Goal: Transaction & Acquisition: Purchase product/service

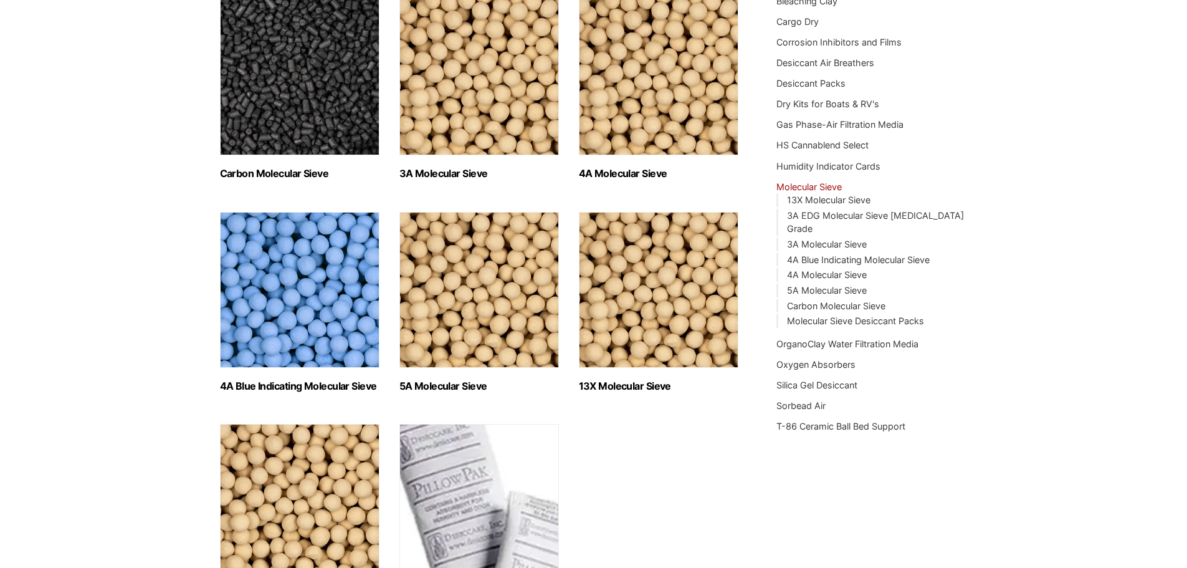
scroll to position [187, 0]
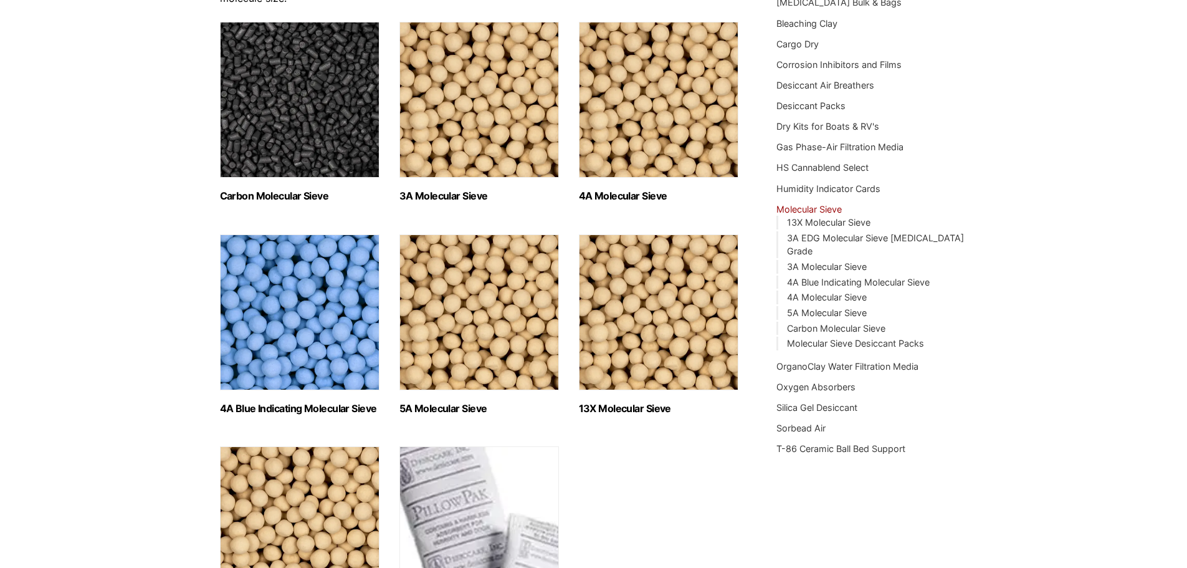
click at [827, 210] on link "Molecular Sieve" at bounding box center [808, 209] width 65 height 11
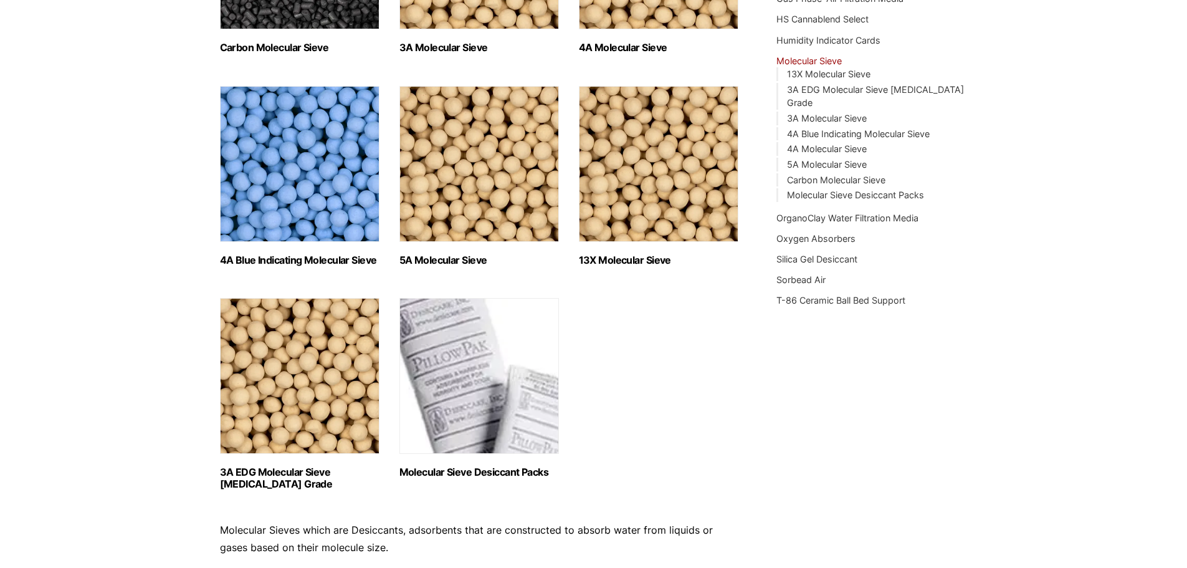
scroll to position [374, 0]
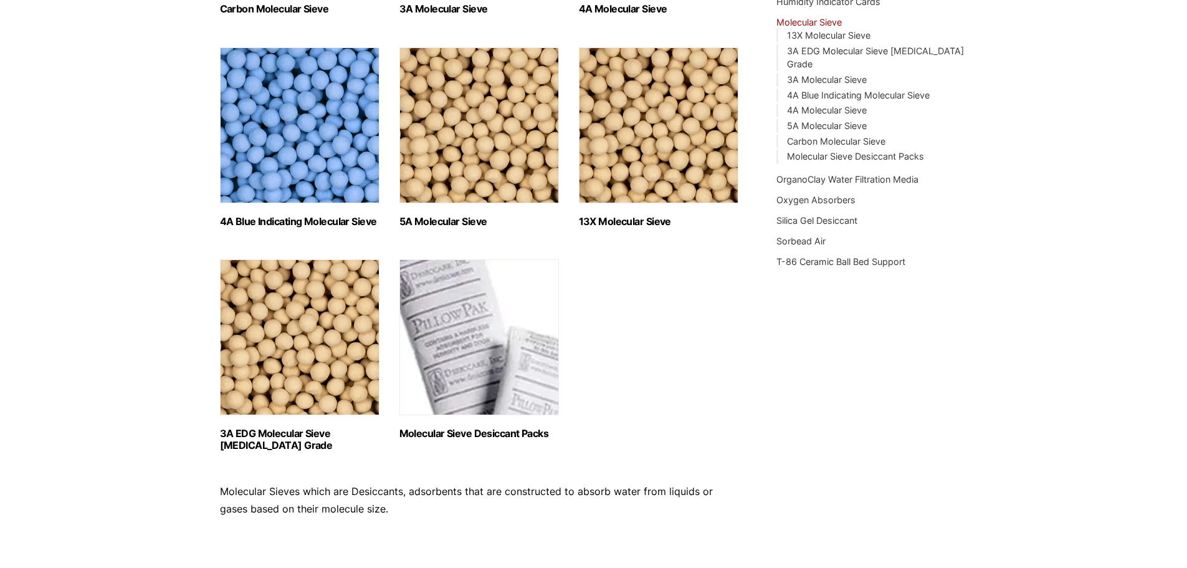
click at [480, 319] on img "Visit product category Molecular Sieve Desiccant Packs" at bounding box center [479, 337] width 160 height 156
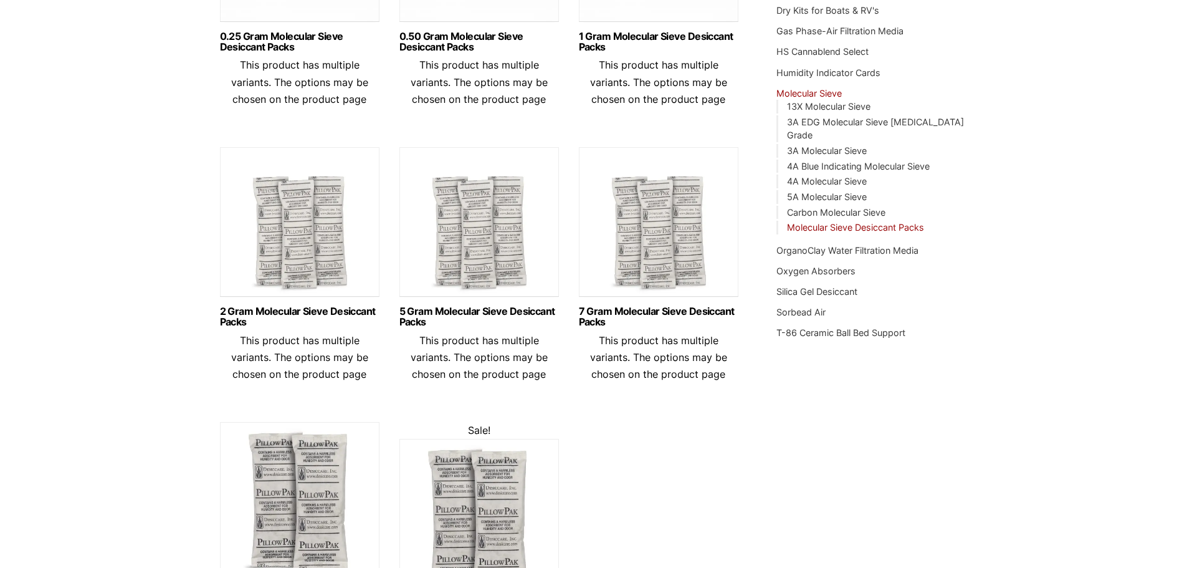
scroll to position [312, 0]
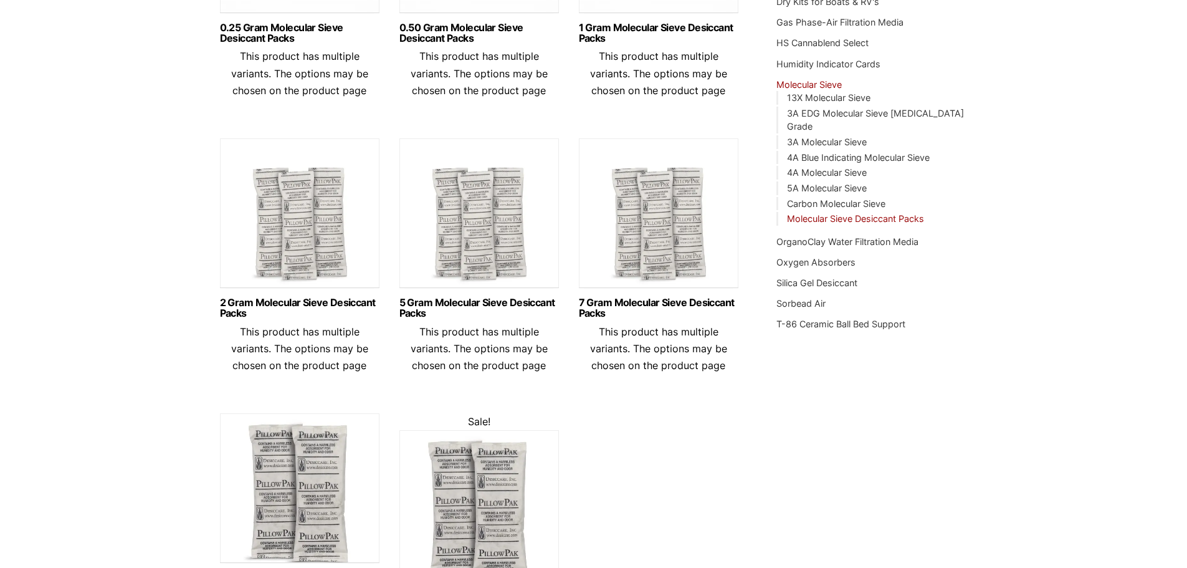
click at [299, 229] on img at bounding box center [300, 216] width 160 height 156
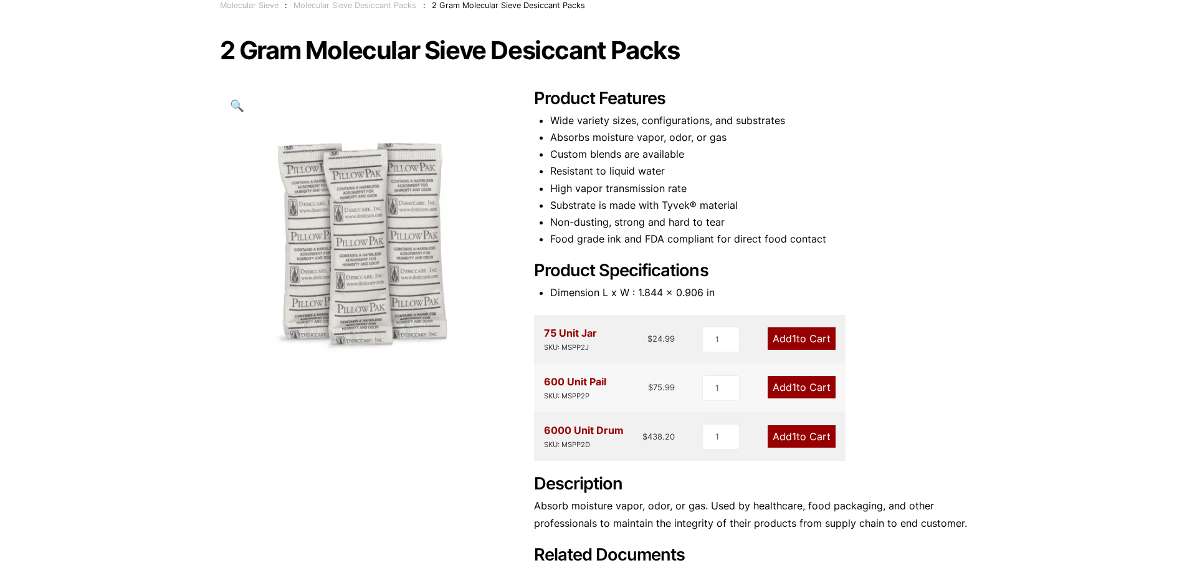
scroll to position [125, 0]
